Goal: Task Accomplishment & Management: Manage account settings

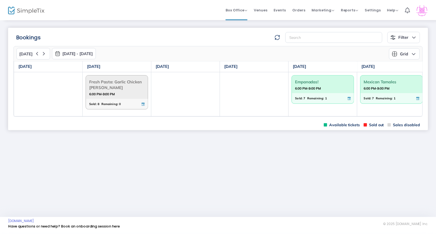
scroll to position [0, 73]
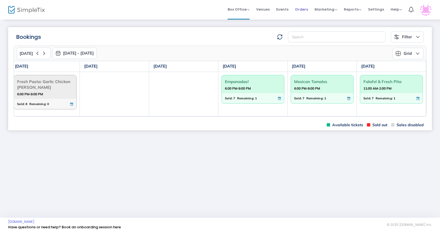
click at [303, 10] on span "Orders" at bounding box center [301, 9] width 13 height 14
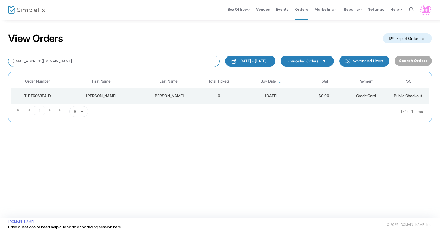
drag, startPoint x: 169, startPoint y: 62, endPoint x: 25, endPoint y: 65, distance: 143.6
click at [25, 65] on input "cheryl74hygiene@aol.com" at bounding box center [113, 61] width 211 height 11
drag, startPoint x: 64, startPoint y: 60, endPoint x: -2, endPoint y: 59, distance: 65.7
click at [0, 59] on html "Processing... please wait Box Office Sell Tickets Bookings Sell Season Pass Ven…" at bounding box center [220, 117] width 440 height 234
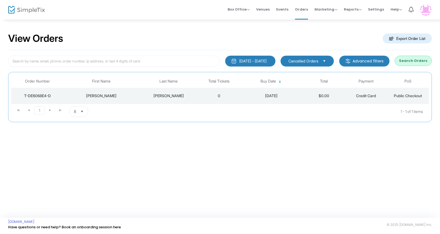
click at [407, 59] on button "Search Orders" at bounding box center [412, 61] width 37 height 10
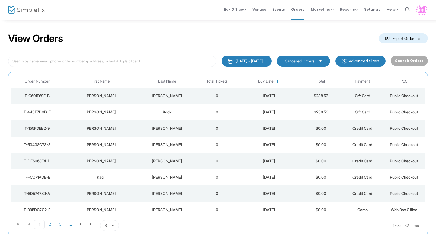
click at [301, 61] on span "Cancelled Orders" at bounding box center [300, 60] width 30 height 5
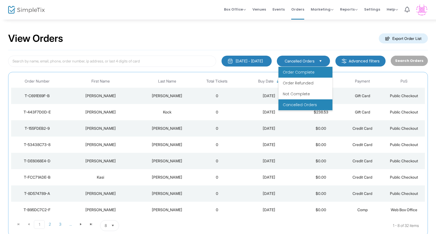
click at [299, 72] on span "Order Complete" at bounding box center [299, 71] width 32 height 5
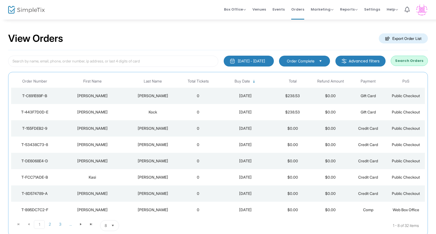
click at [416, 61] on button "Search Orders" at bounding box center [409, 61] width 37 height 10
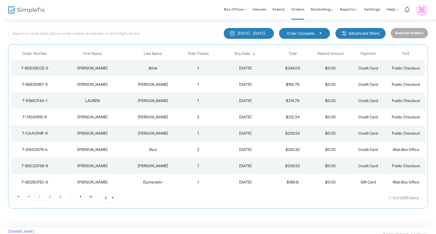
scroll to position [26, 0]
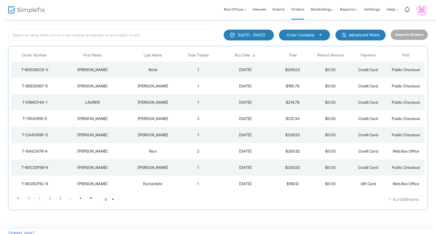
click at [195, 150] on td "2" at bounding box center [198, 151] width 38 height 16
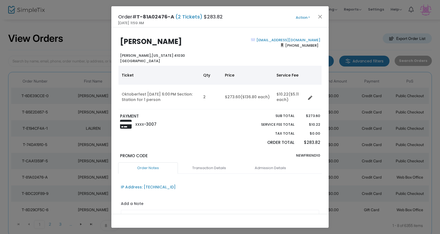
scroll to position [0, 0]
click at [304, 18] on button "Action" at bounding box center [302, 18] width 33 height 6
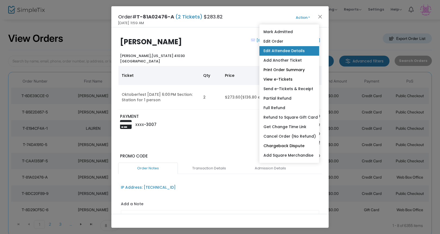
click at [284, 50] on link "Edit Attendee Details" at bounding box center [289, 51] width 60 height 10
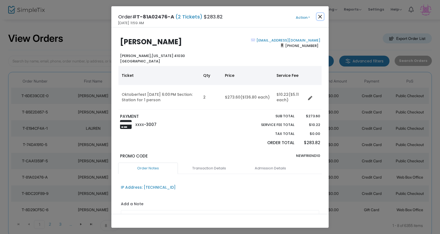
click at [318, 15] on button "Close" at bounding box center [320, 16] width 7 height 7
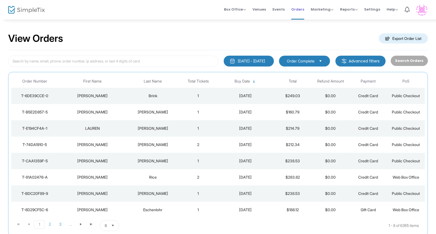
click at [299, 9] on span "Orders" at bounding box center [298, 9] width 13 height 14
click at [238, 10] on span "Box Office" at bounding box center [235, 9] width 22 height 5
click at [241, 27] on li "Bookings" at bounding box center [243, 29] width 39 height 11
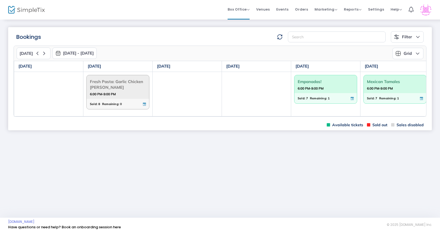
scroll to position [0, 73]
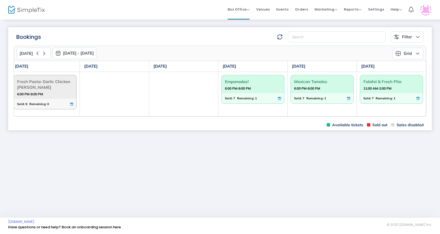
click at [418, 53] on button "Grid" at bounding box center [407, 53] width 31 height 11
click at [412, 67] on li "Monthly" at bounding box center [409, 67] width 35 height 11
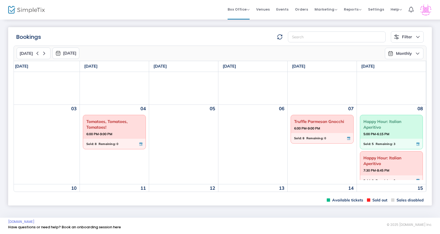
scroll to position [7, 4]
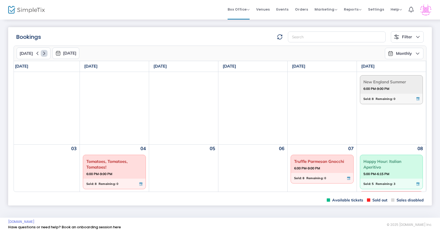
click at [41, 54] on icon at bounding box center [44, 53] width 7 height 7
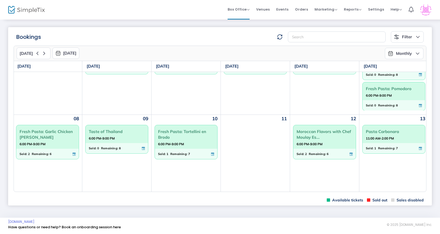
scroll to position [0, 70]
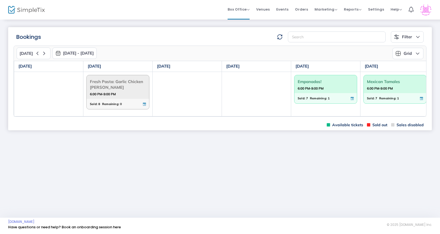
click at [406, 50] on button "Grid" at bounding box center [407, 53] width 31 height 11
click at [410, 65] on li "Monthly" at bounding box center [409, 67] width 35 height 11
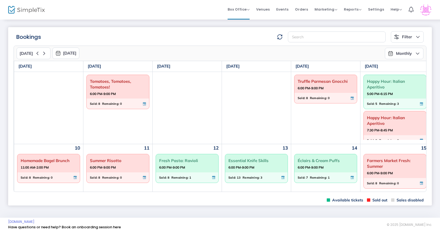
scroll to position [4, 0]
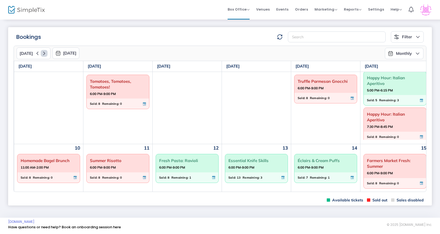
click at [43, 56] on icon at bounding box center [44, 53] width 7 height 7
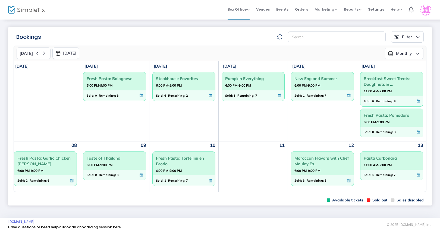
scroll to position [0, 72]
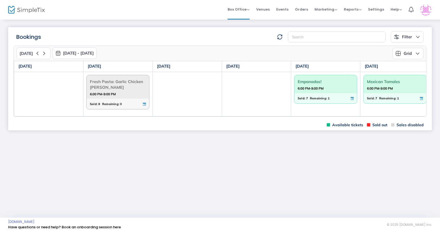
click at [413, 51] on button "Grid" at bounding box center [407, 53] width 31 height 11
click at [409, 68] on li "Monthly" at bounding box center [409, 67] width 35 height 11
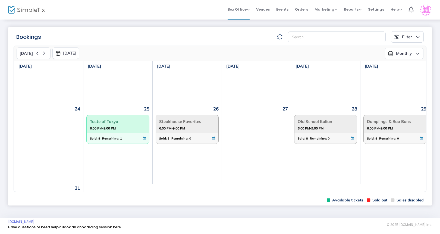
scroll to position [287, 0]
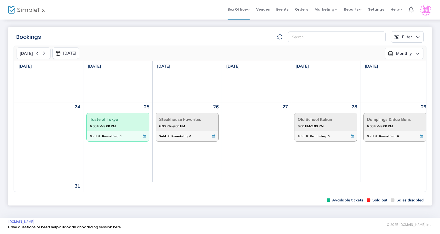
click at [403, 52] on button "Monthly" at bounding box center [404, 53] width 39 height 11
click at [406, 55] on button "Monthly" at bounding box center [404, 53] width 39 height 11
click at [41, 55] on icon at bounding box center [44, 53] width 7 height 7
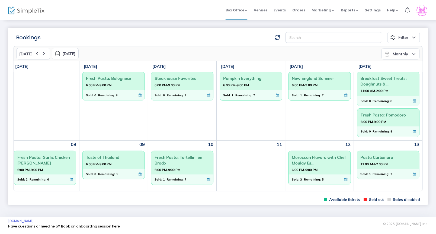
scroll to position [11, 74]
click at [250, 84] on strong "6:00 PM-9:00 PM" at bounding box center [238, 84] width 26 height 7
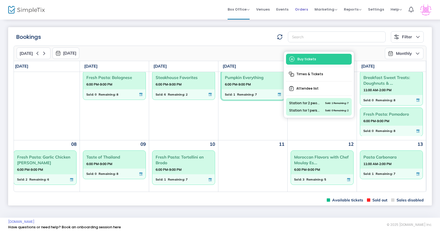
click at [301, 5] on span "Orders" at bounding box center [301, 9] width 13 height 14
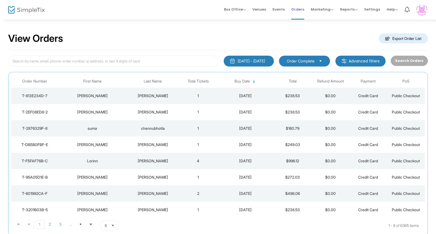
click at [302, 9] on span "Orders" at bounding box center [298, 9] width 13 height 14
click at [301, 9] on span "Orders" at bounding box center [298, 9] width 13 height 14
click at [236, 8] on span "Box Office" at bounding box center [235, 9] width 22 height 5
click at [236, 29] on li "Bookings" at bounding box center [243, 29] width 39 height 11
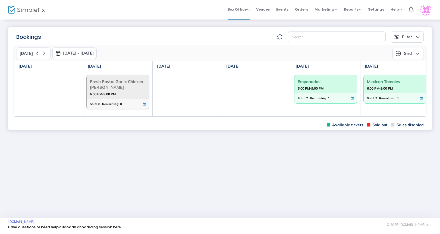
click at [414, 53] on button "Grid" at bounding box center [407, 53] width 31 height 11
click at [410, 67] on li "Monthly" at bounding box center [409, 67] width 35 height 11
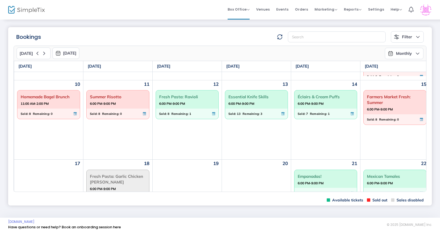
scroll to position [143, 0]
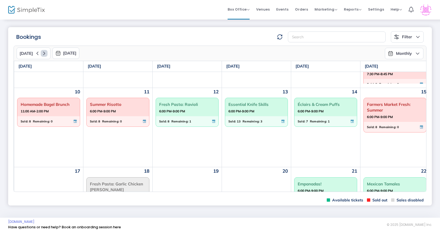
click at [43, 52] on icon at bounding box center [44, 53] width 7 height 7
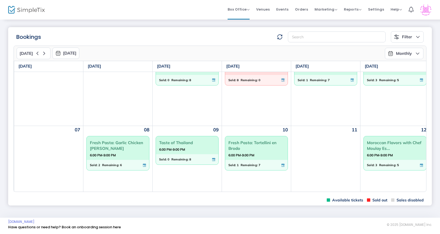
scroll to position [0, 0]
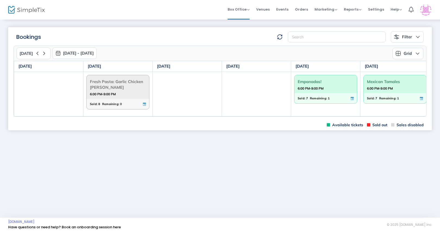
click at [72, 53] on button "[DATE] - [DATE]" at bounding box center [74, 53] width 44 height 11
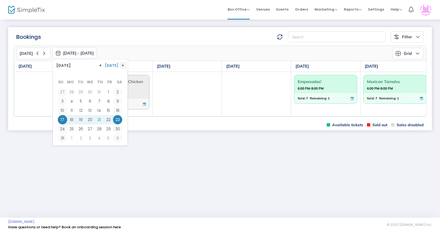
click at [121, 65] on span "button" at bounding box center [123, 65] width 4 height 4
click at [43, 54] on icon at bounding box center [44, 53] width 7 height 7
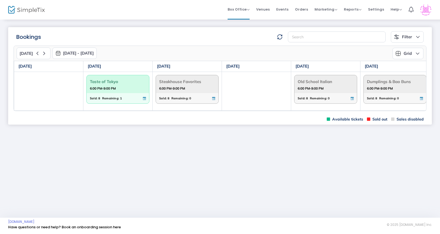
click at [408, 52] on button "Grid" at bounding box center [407, 53] width 31 height 11
click at [409, 67] on li "Monthly" at bounding box center [409, 67] width 35 height 11
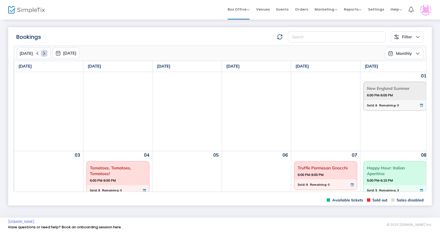
click at [43, 53] on icon at bounding box center [44, 53] width 7 height 7
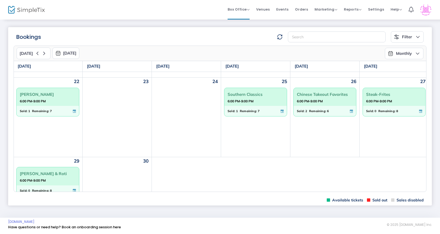
scroll to position [232, 70]
